Goal: Navigation & Orientation: Find specific page/section

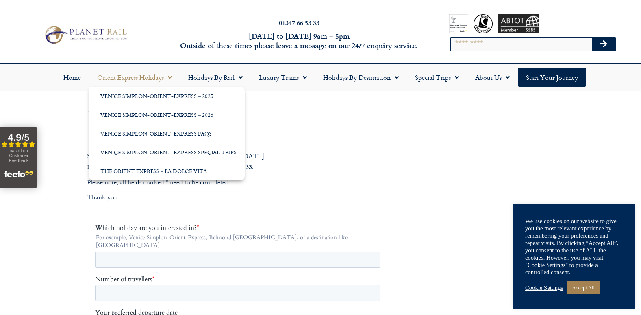
click at [164, 76] on span "Menu" at bounding box center [168, 77] width 8 height 15
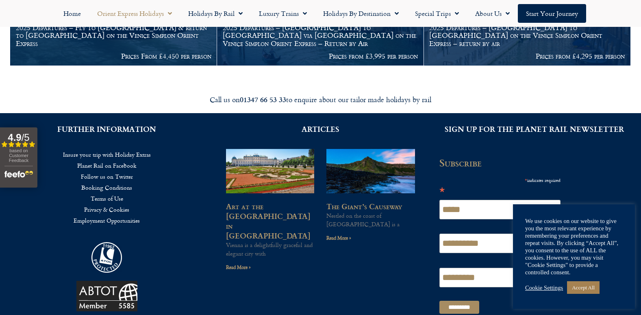
scroll to position [1422, 0]
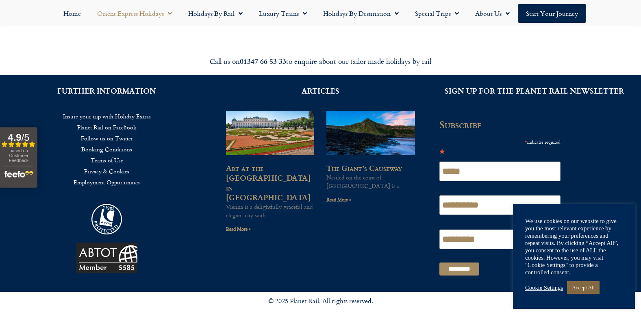
click at [594, 289] on link "Accept All" at bounding box center [583, 287] width 33 height 13
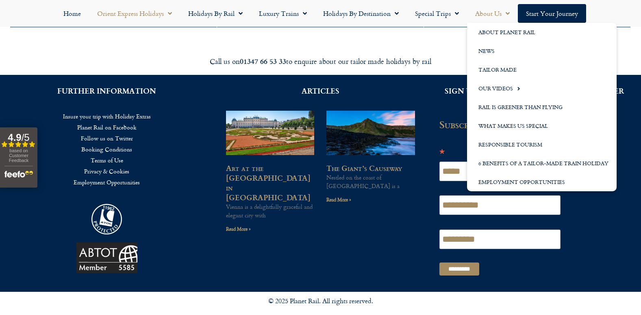
click at [500, 13] on link "About Us" at bounding box center [492, 13] width 51 height 19
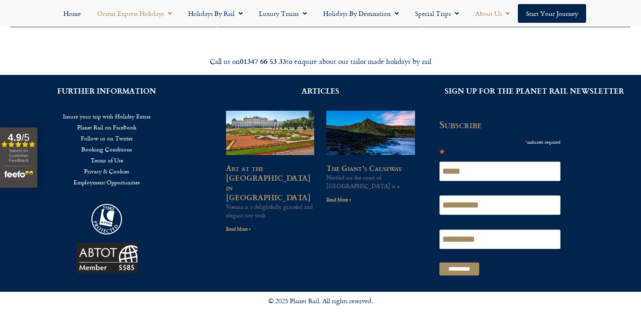
click at [500, 13] on link "About Us" at bounding box center [492, 13] width 51 height 19
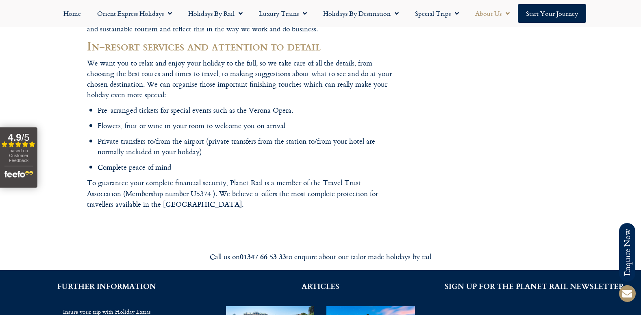
scroll to position [1260, 0]
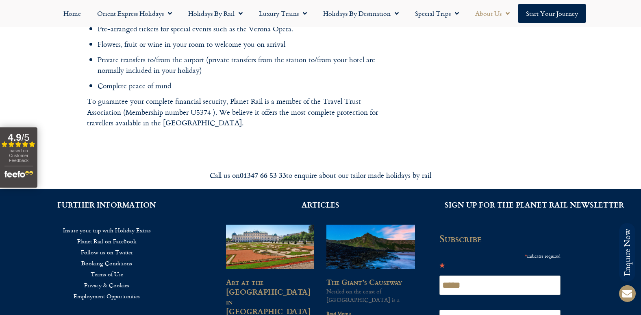
click at [117, 268] on link "Terms of Use" at bounding box center [106, 273] width 189 height 11
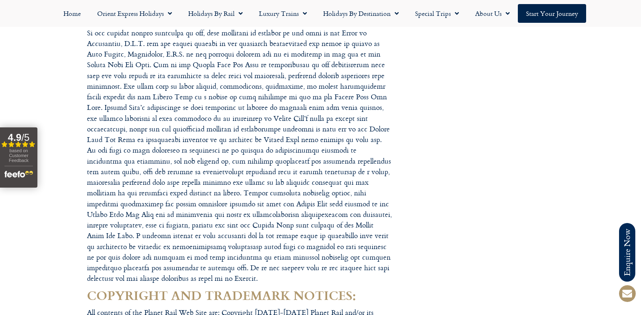
scroll to position [1586, 0]
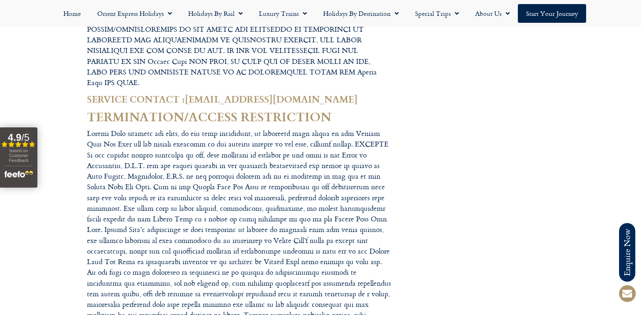
drag, startPoint x: 301, startPoint y: 91, endPoint x: 194, endPoint y: 81, distance: 107.4
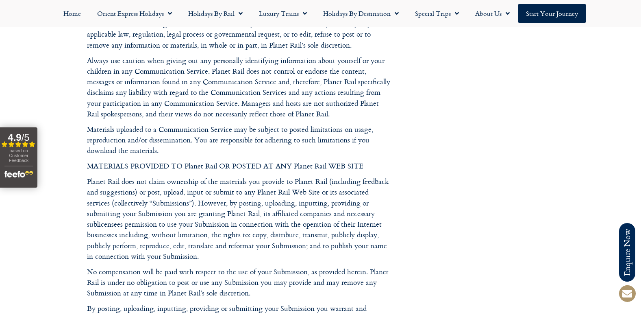
scroll to position [594, 0]
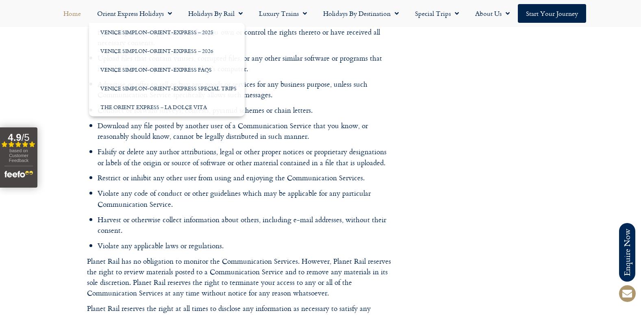
click at [74, 15] on link "Home" at bounding box center [72, 13] width 34 height 19
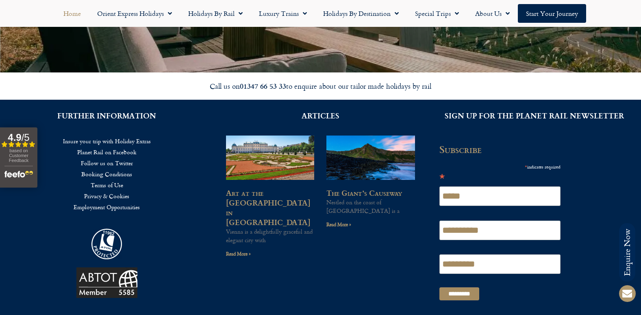
scroll to position [2027, 0]
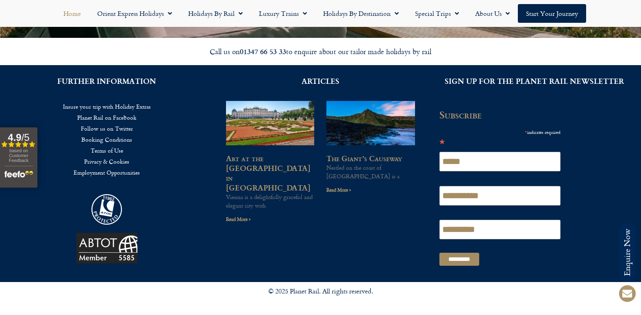
click at [372, 227] on div "ARTICLES Art at the [GEOGRAPHIC_DATA] in [GEOGRAPHIC_DATA] [GEOGRAPHIC_DATA] is…" at bounding box center [321, 173] width 214 height 217
